Goal: Information Seeking & Learning: Learn about a topic

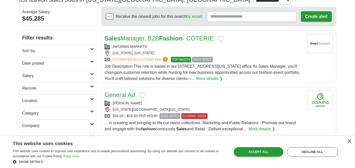
scroll to position [42, 0]
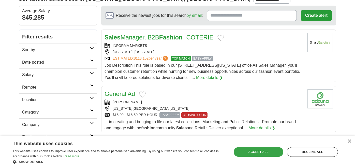
click at [253, 153] on div "Accept all" at bounding box center [259, 152] width 50 height 10
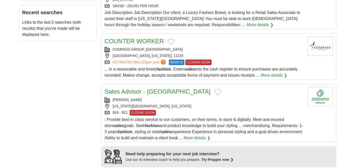
scroll to position [273, 0]
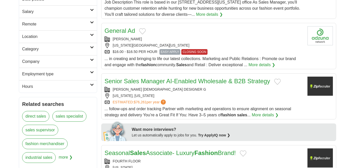
scroll to position [0, 0]
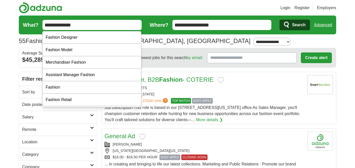
drag, startPoint x: 78, startPoint y: 25, endPoint x: 20, endPoint y: 13, distance: 59.8
click at [20, 13] on header "Login Register Employers 55 Fashion sales Jobs in New York City, NY Salary Sala…" at bounding box center [178, 24] width 318 height 48
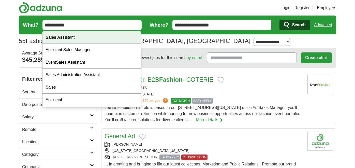
click at [58, 39] on strong "Sales Assi" at bounding box center [56, 37] width 20 height 4
type input "**********"
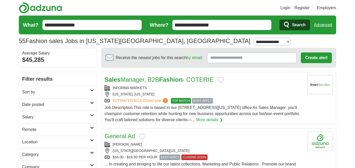
click at [293, 26] on span "Search" at bounding box center [298, 25] width 13 height 10
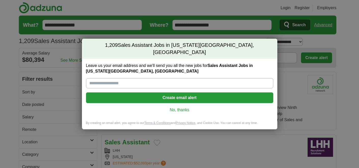
click at [181, 107] on link "No, thanks" at bounding box center [179, 110] width 179 height 6
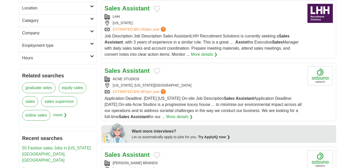
scroll to position [133, 0]
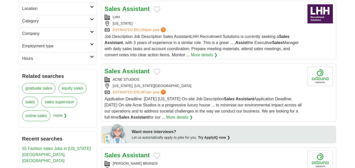
click at [141, 71] on strong "Assistant" at bounding box center [135, 71] width 27 height 7
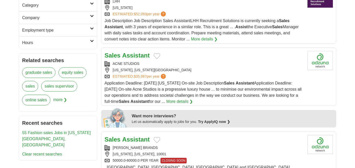
scroll to position [0, 0]
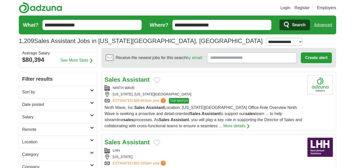
click at [136, 79] on strong "Assistant" at bounding box center [135, 79] width 27 height 7
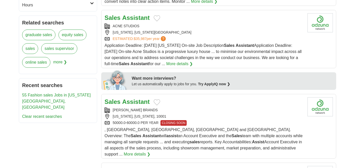
scroll to position [184, 0]
